Goal: Information Seeking & Learning: Find specific fact

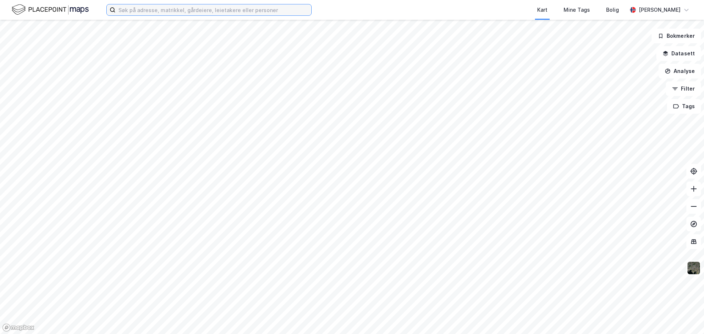
click at [166, 12] on input at bounding box center [214, 9] width 196 height 11
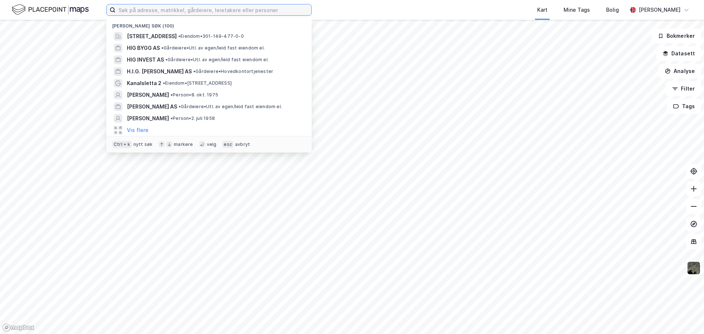
paste input "MADSERUD ALLE’ 33"
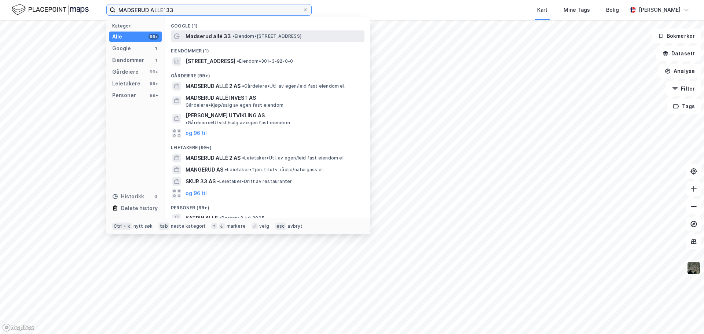
type input "MADSERUD ALLE’ 33"
click at [191, 30] on div "Madserud allé 33 • Eiendom • [STREET_ADDRESS]" at bounding box center [268, 36] width 194 height 12
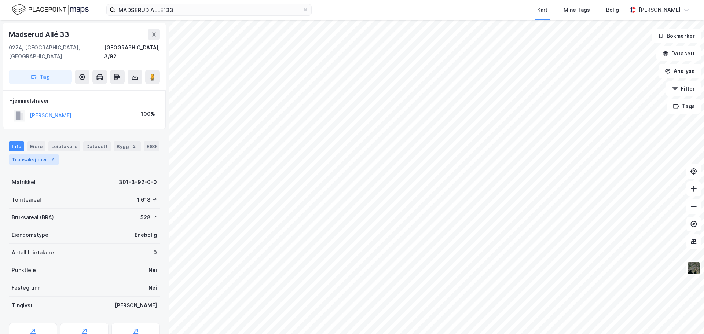
click at [32, 154] on div "Transaksjoner 2" at bounding box center [34, 159] width 50 height 10
